Goal: Task Accomplishment & Management: Use online tool/utility

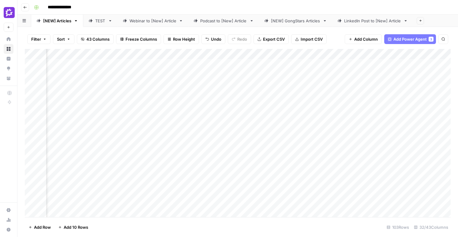
scroll to position [0, 1544]
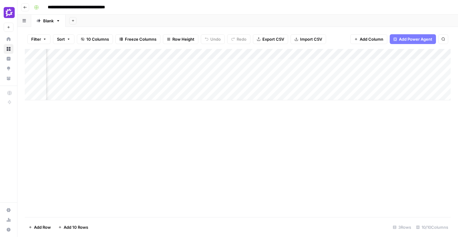
scroll to position [0, 56]
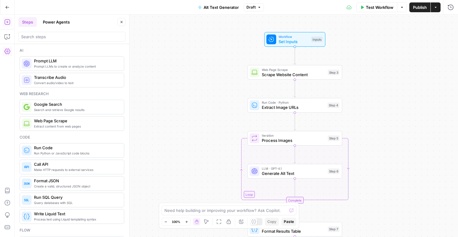
scroll to position [1102, 0]
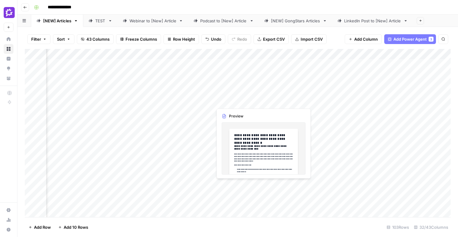
scroll to position [0, 1137]
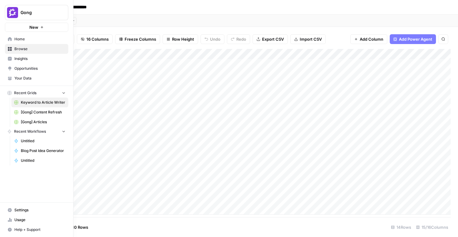
click at [36, 121] on span "[Gong] Articles" at bounding box center [43, 122] width 45 height 6
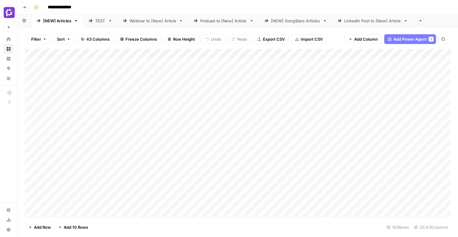
click at [133, 128] on div "Add Column" at bounding box center [238, 133] width 426 height 168
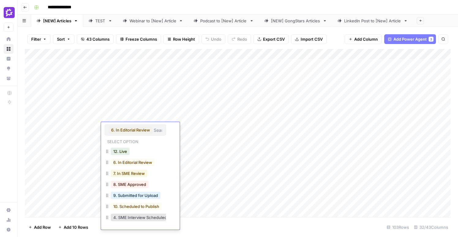
click at [134, 176] on button "7. In SME Review" at bounding box center [129, 173] width 36 height 7
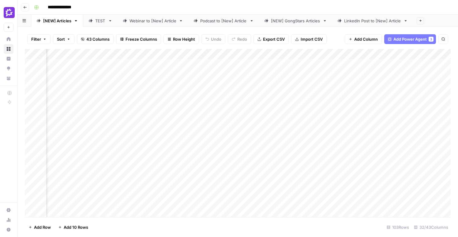
scroll to position [0, 1134]
click at [405, 144] on div "Add Column" at bounding box center [238, 133] width 426 height 168
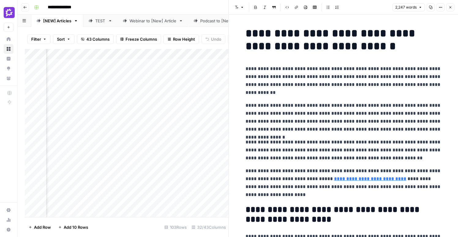
click at [296, 89] on p "**********" at bounding box center [344, 81] width 196 height 32
copy div "**********"
click at [160, 143] on div "Add Column" at bounding box center [127, 133] width 204 height 168
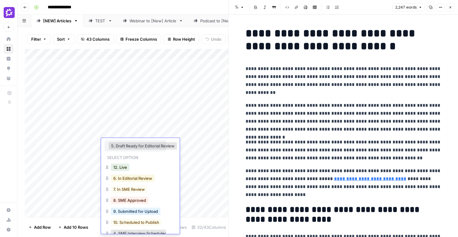
click at [134, 179] on button "6. In Editorial Review" at bounding box center [133, 178] width 44 height 7
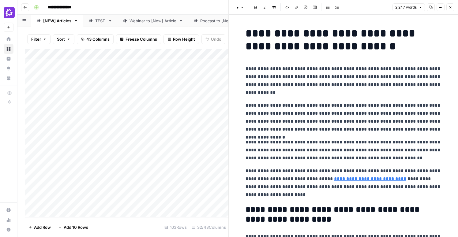
click at [78, 149] on div "Add Column" at bounding box center [127, 133] width 204 height 168
click at [451, 6] on icon "button" at bounding box center [451, 8] width 4 height 4
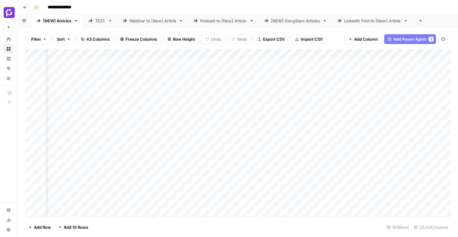
scroll to position [0, 1433]
click at [309, 89] on div "Add Column" at bounding box center [238, 133] width 426 height 168
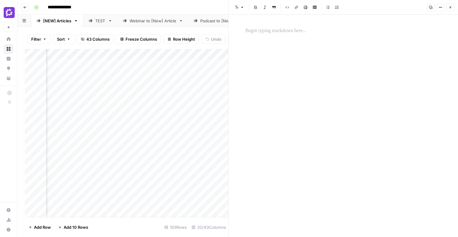
click at [94, 88] on div "Add Column" at bounding box center [127, 133] width 204 height 168
click at [145, 114] on div "Add Column" at bounding box center [127, 133] width 204 height 168
click at [260, 33] on p at bounding box center [344, 31] width 196 height 8
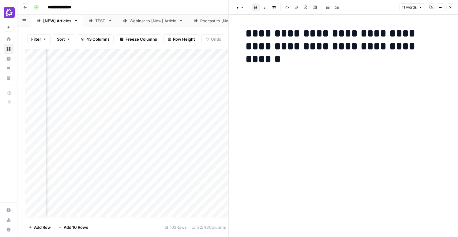
click at [273, 82] on div "**********" at bounding box center [343, 126] width 203 height 223
click at [423, 46] on h1 "**********" at bounding box center [344, 46] width 196 height 39
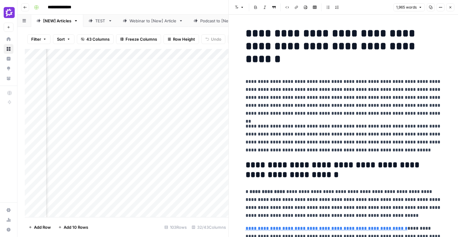
click at [169, 132] on div "Add Column" at bounding box center [127, 133] width 204 height 168
click at [451, 9] on icon "button" at bounding box center [451, 8] width 4 height 4
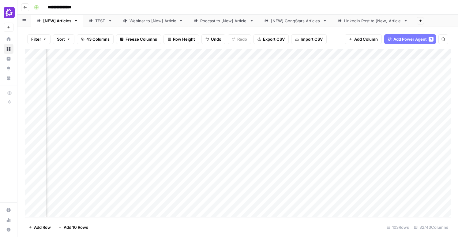
click at [224, 112] on div "Add Column" at bounding box center [238, 133] width 426 height 168
drag, startPoint x: 104, startPoint y: 53, endPoint x: 166, endPoint y: 56, distance: 61.3
click at [166, 56] on div "Add Column" at bounding box center [238, 133] width 426 height 168
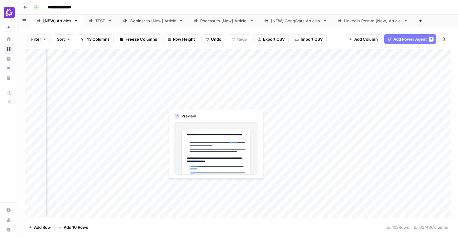
scroll to position [0, 1508]
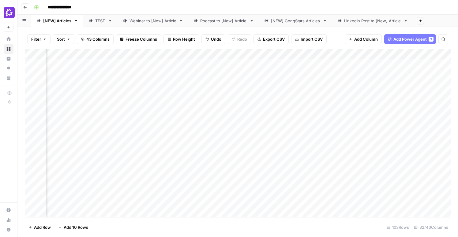
click at [305, 100] on div "Add Column" at bounding box center [238, 133] width 426 height 168
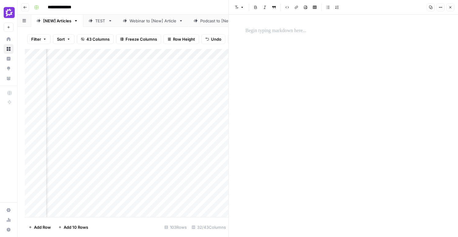
click at [275, 34] on p at bounding box center [344, 31] width 196 height 8
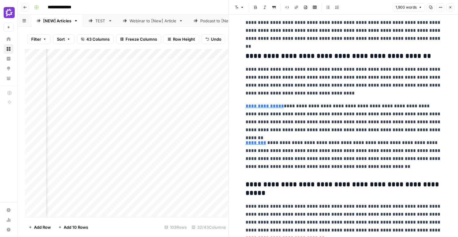
scroll to position [867, 0]
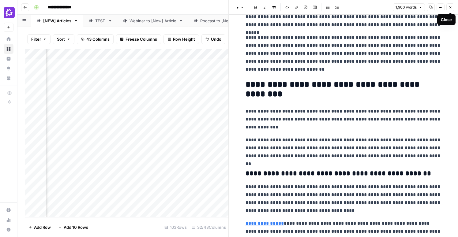
click at [450, 8] on icon "button" at bounding box center [451, 7] width 2 height 2
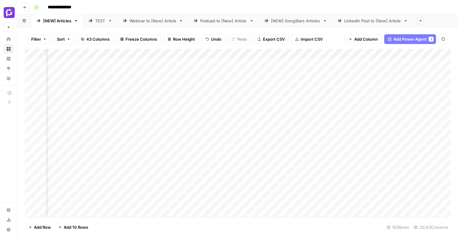
scroll to position [0, 1678]
click at [218, 96] on div "Add Column" at bounding box center [238, 133] width 426 height 168
